Goal: Find specific page/section: Find specific page/section

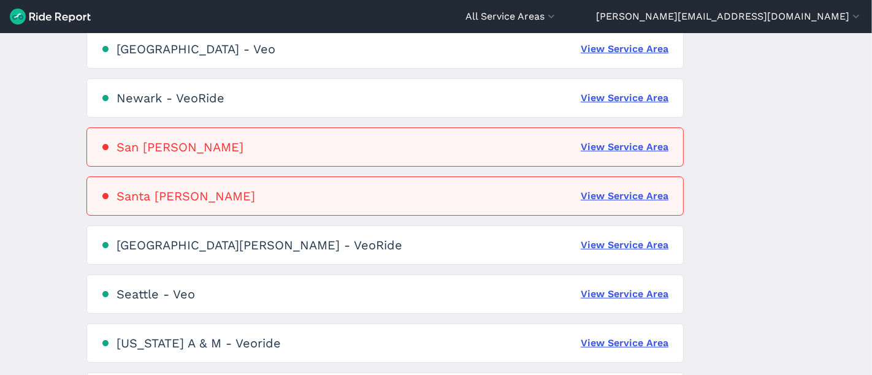
scroll to position [892, 0]
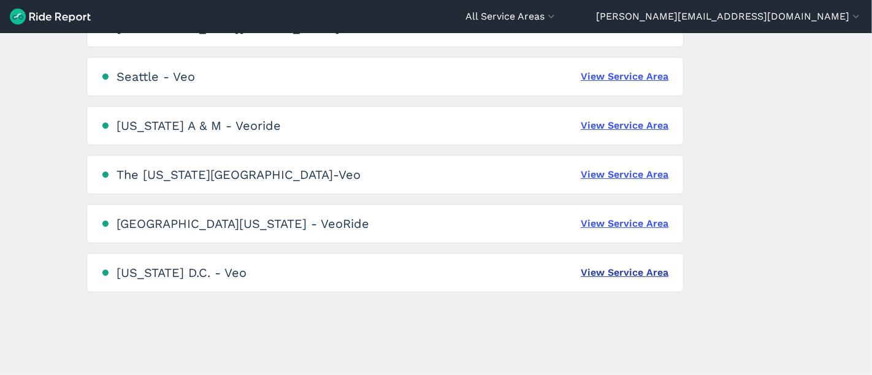
click at [625, 269] on link "View Service Area" at bounding box center [625, 273] width 88 height 15
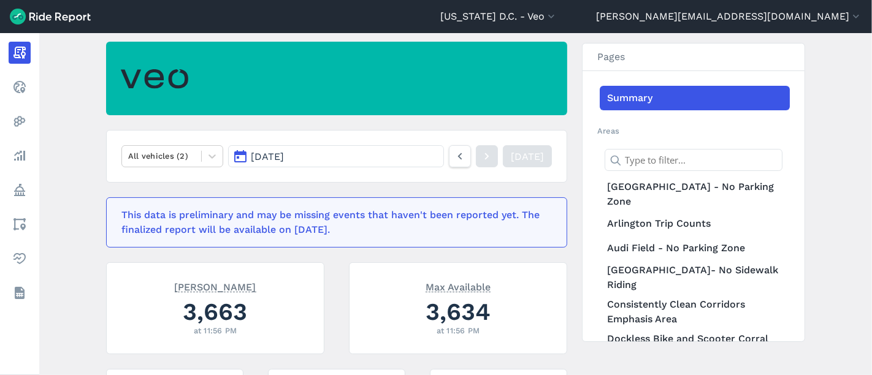
scroll to position [102, 0]
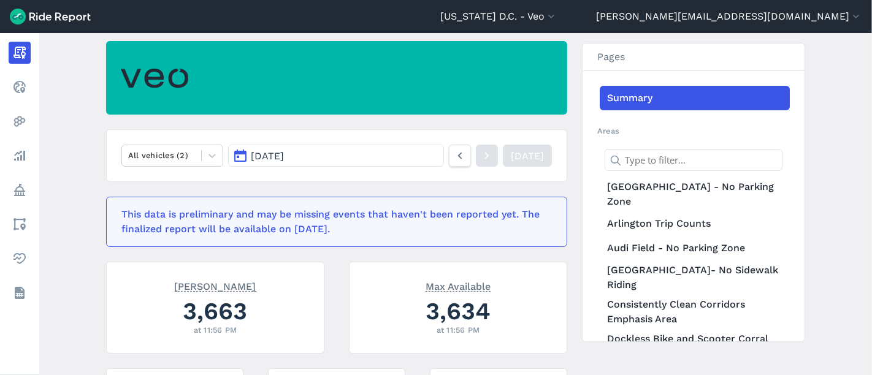
click at [74, 15] on img at bounding box center [50, 17] width 81 height 16
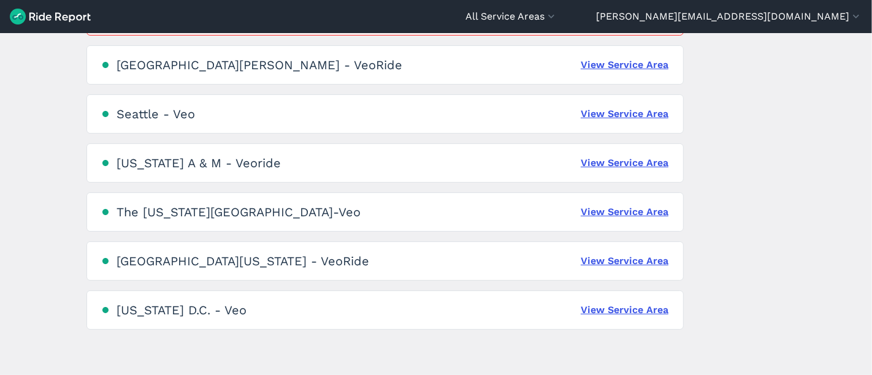
scroll to position [853, 0]
click at [644, 304] on link "View Service Area" at bounding box center [625, 311] width 88 height 15
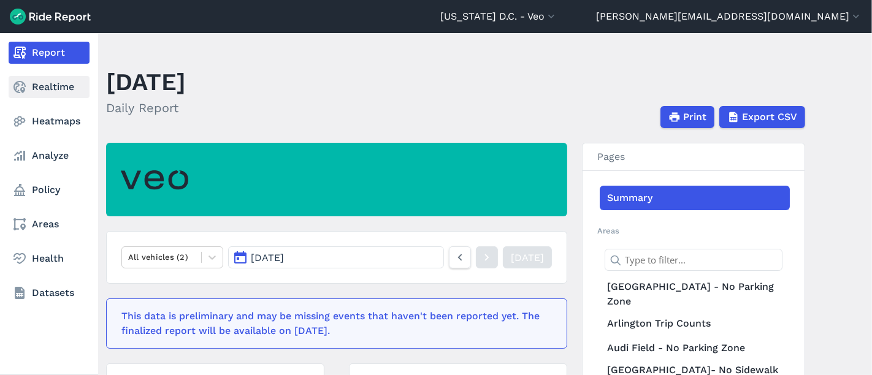
click at [56, 90] on link "Realtime" at bounding box center [49, 87] width 81 height 22
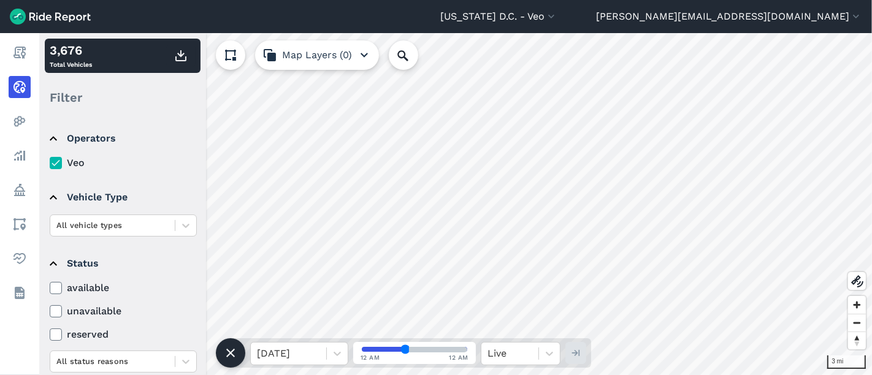
click at [94, 287] on label "available" at bounding box center [123, 288] width 147 height 15
click at [50, 287] on input "available" at bounding box center [50, 285] width 0 height 8
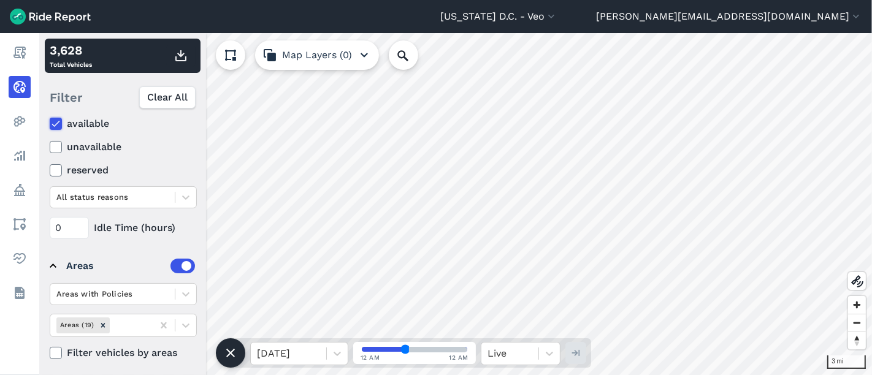
scroll to position [167, 0]
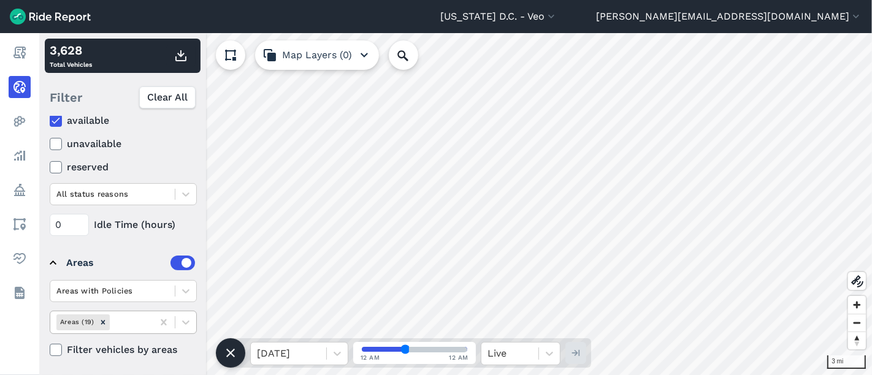
click at [134, 320] on div at bounding box center [129, 322] width 35 height 14
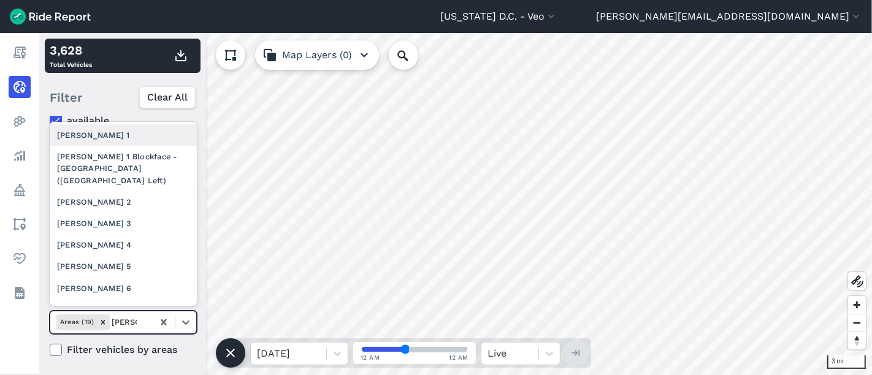
type input "[PERSON_NAME] 2"
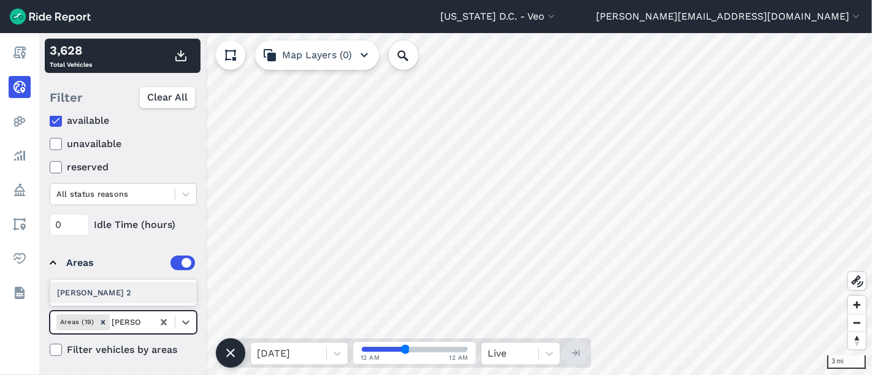
click at [133, 295] on div "[PERSON_NAME] 2" at bounding box center [123, 292] width 147 height 21
click at [128, 320] on icon "Remove Ward 2" at bounding box center [132, 322] width 9 height 9
click at [141, 321] on div at bounding box center [144, 322] width 6 height 14
type input "[PERSON_NAME] 3"
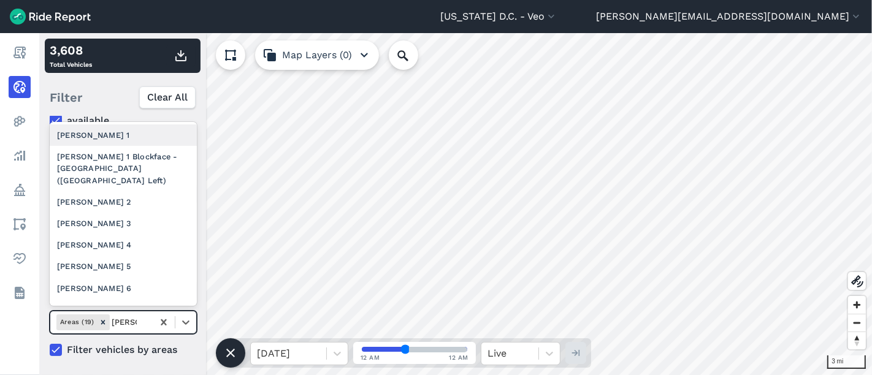
type input "[PERSON_NAME] 3"
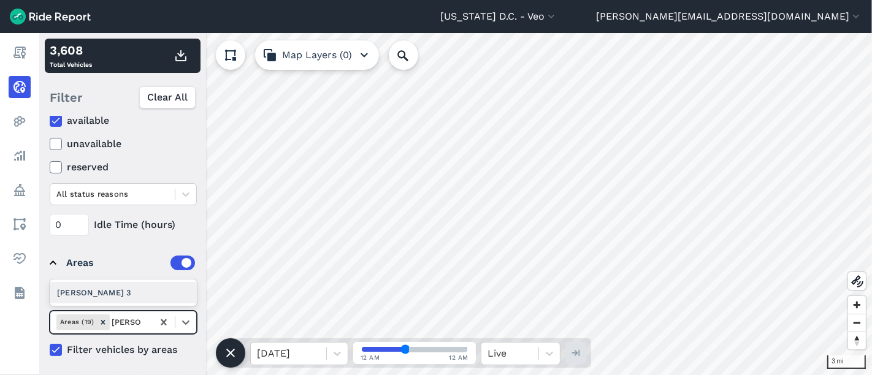
click at [145, 291] on div "[PERSON_NAME] 3" at bounding box center [123, 292] width 147 height 21
click at [128, 318] on icon "Remove Ward 3" at bounding box center [132, 322] width 9 height 9
click at [141, 321] on div at bounding box center [144, 322] width 6 height 14
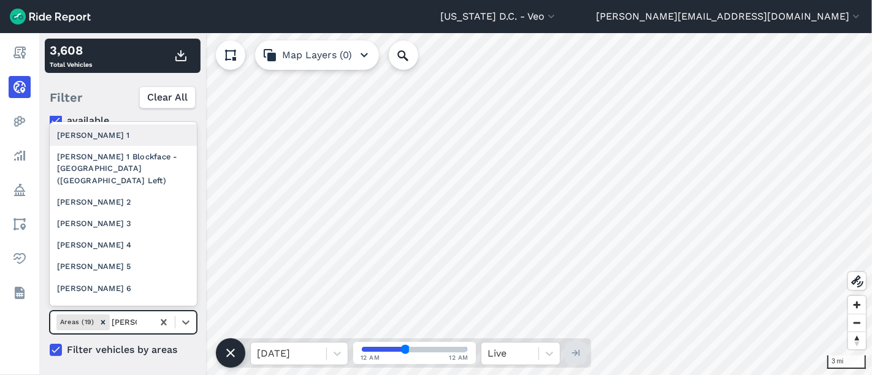
type input "[PERSON_NAME] 2"
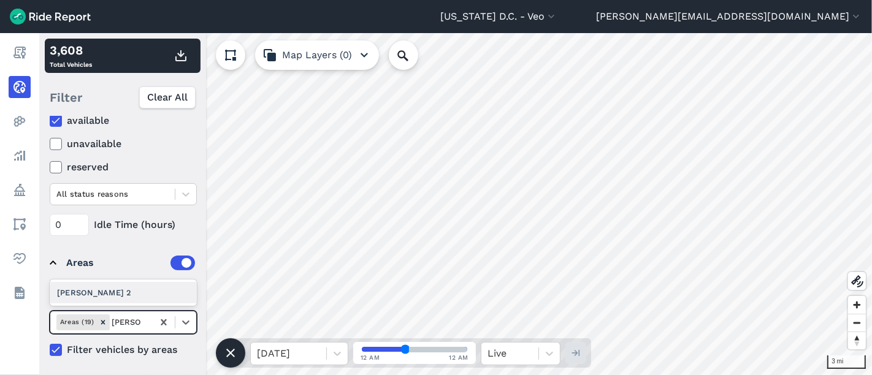
click at [144, 290] on div "[PERSON_NAME] 2" at bounding box center [123, 292] width 147 height 21
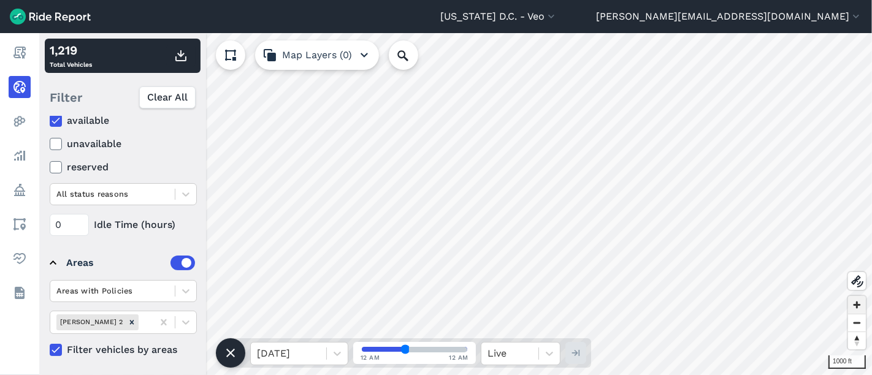
click at [862, 304] on span "Zoom in" at bounding box center [857, 305] width 18 height 18
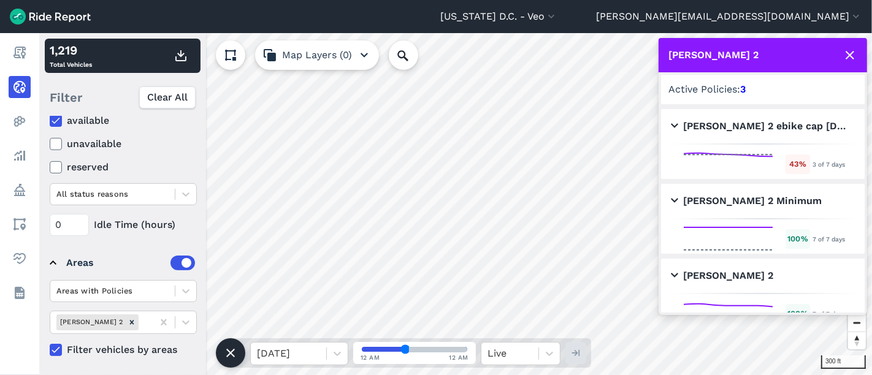
click at [851, 51] on icon at bounding box center [850, 55] width 15 height 15
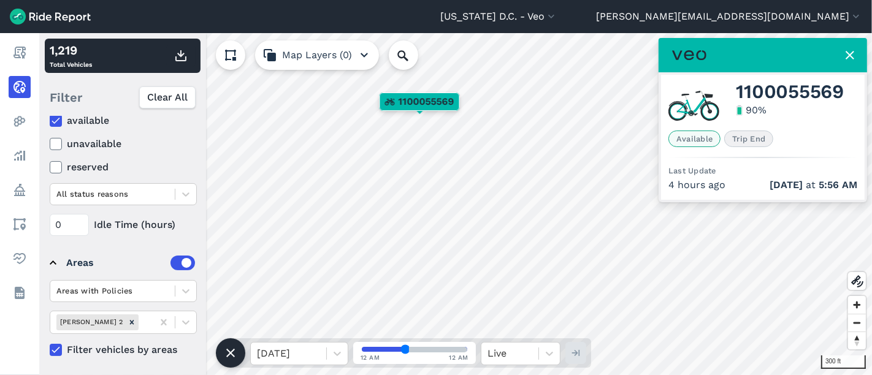
click at [850, 52] on icon at bounding box center [850, 55] width 15 height 15
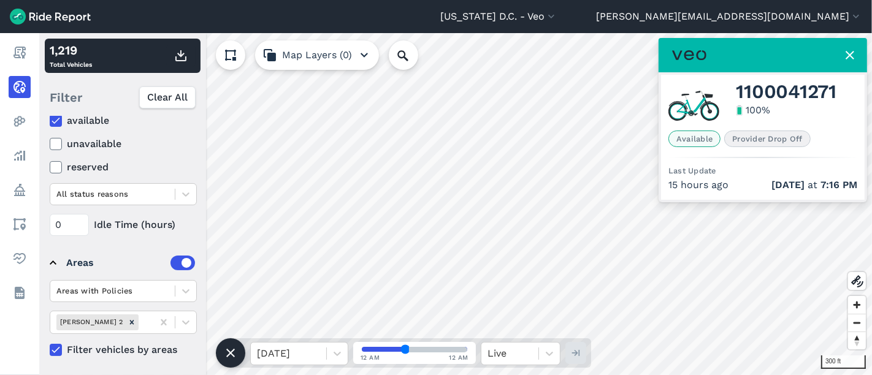
click at [849, 53] on use at bounding box center [850, 55] width 9 height 9
